Goal: Task Accomplishment & Management: Manage account settings

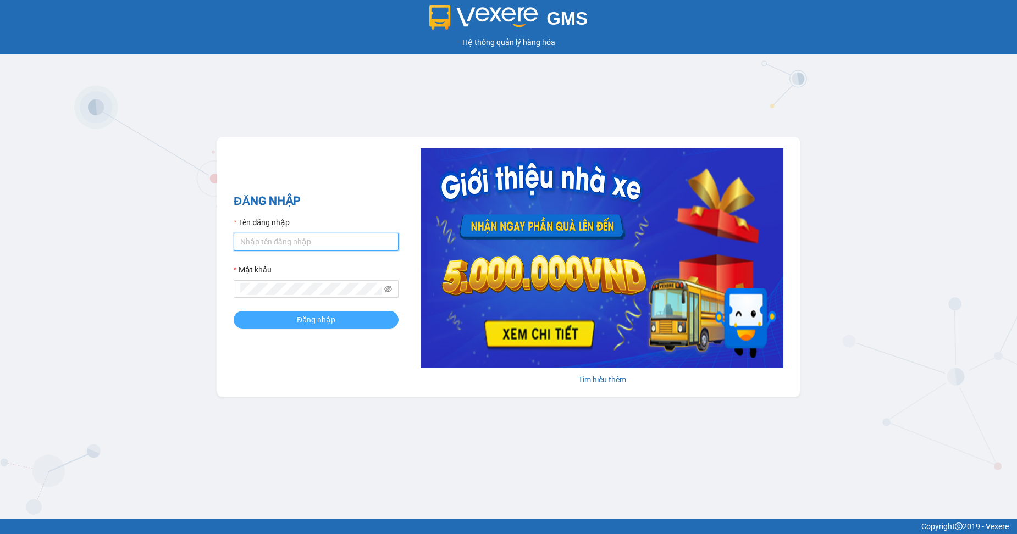
type input "baohdt.hkot"
click at [335, 320] on span "Đăng nhập" at bounding box center [316, 320] width 38 height 12
